Goal: Find specific page/section: Find specific page/section

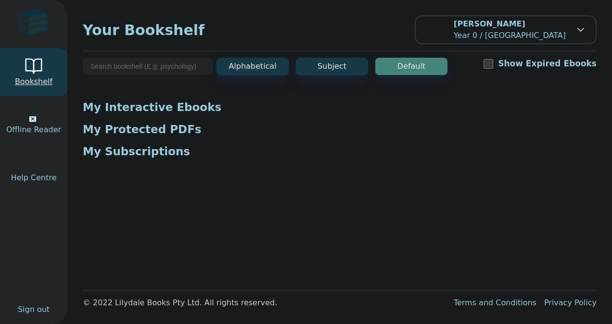
click at [38, 73] on div at bounding box center [33, 66] width 19 height 19
click at [159, 103] on p "My Interactive Ebooks" at bounding box center [339, 107] width 513 height 14
click at [170, 109] on p "My Interactive Ebooks" at bounding box center [339, 107] width 513 height 14
click at [324, 65] on button "Subject" at bounding box center [332, 66] width 72 height 17
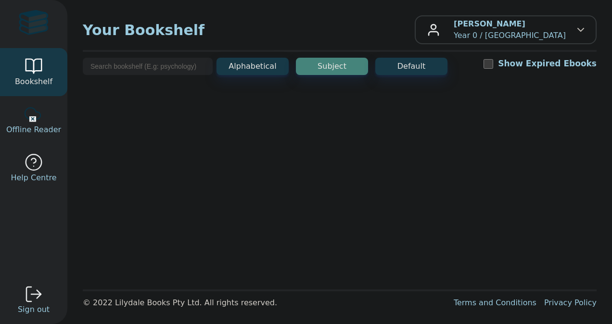
click at [171, 63] on input "search" at bounding box center [148, 66] width 130 height 17
type input "history"
click at [26, 76] on span "Bookshelf" at bounding box center [34, 82] width 38 height 12
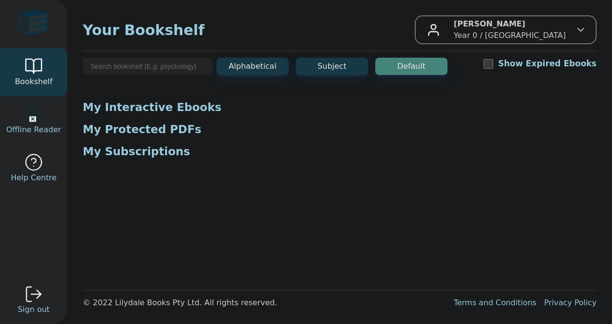
click at [498, 33] on p "Evelyn Bugeya Year 0 / Rowville Secondary College" at bounding box center [509, 29] width 112 height 23
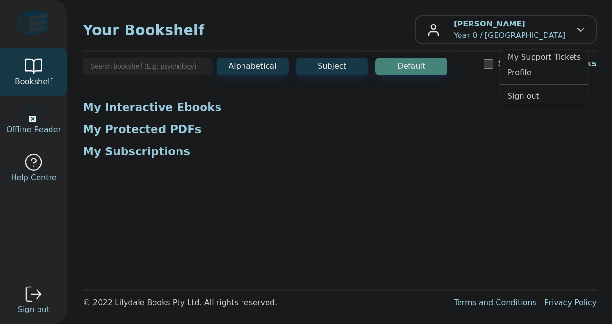
click at [391, 146] on p "My Subscriptions" at bounding box center [339, 151] width 513 height 14
